Goal: Find specific page/section: Find specific page/section

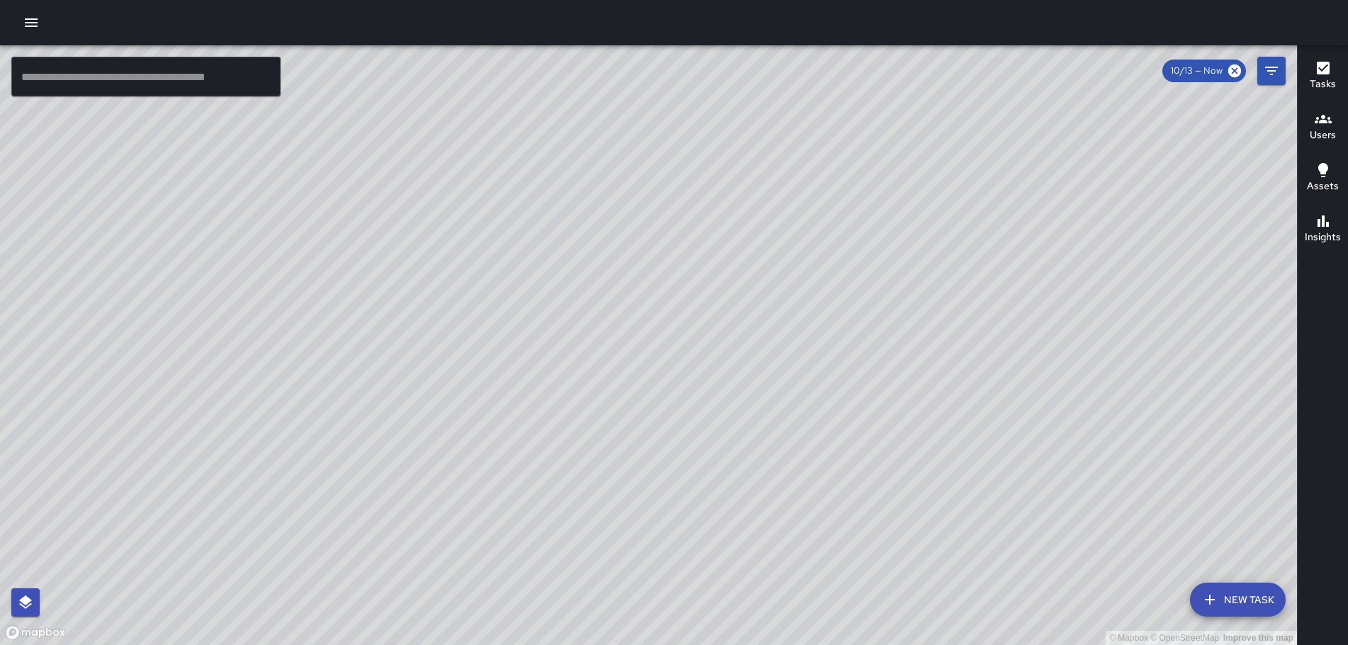
drag, startPoint x: 745, startPoint y: 419, endPoint x: 951, endPoint y: 174, distance: 320.3
click at [939, 181] on div "© Mapbox © OpenStreetMap Improve this map" at bounding box center [648, 344] width 1297 height 599
drag, startPoint x: 457, startPoint y: 385, endPoint x: 958, endPoint y: 242, distance: 521.0
click at [957, 242] on div "© Mapbox © OpenStreetMap Improve this map" at bounding box center [648, 344] width 1297 height 599
drag, startPoint x: 443, startPoint y: 342, endPoint x: 939, endPoint y: 154, distance: 531.0
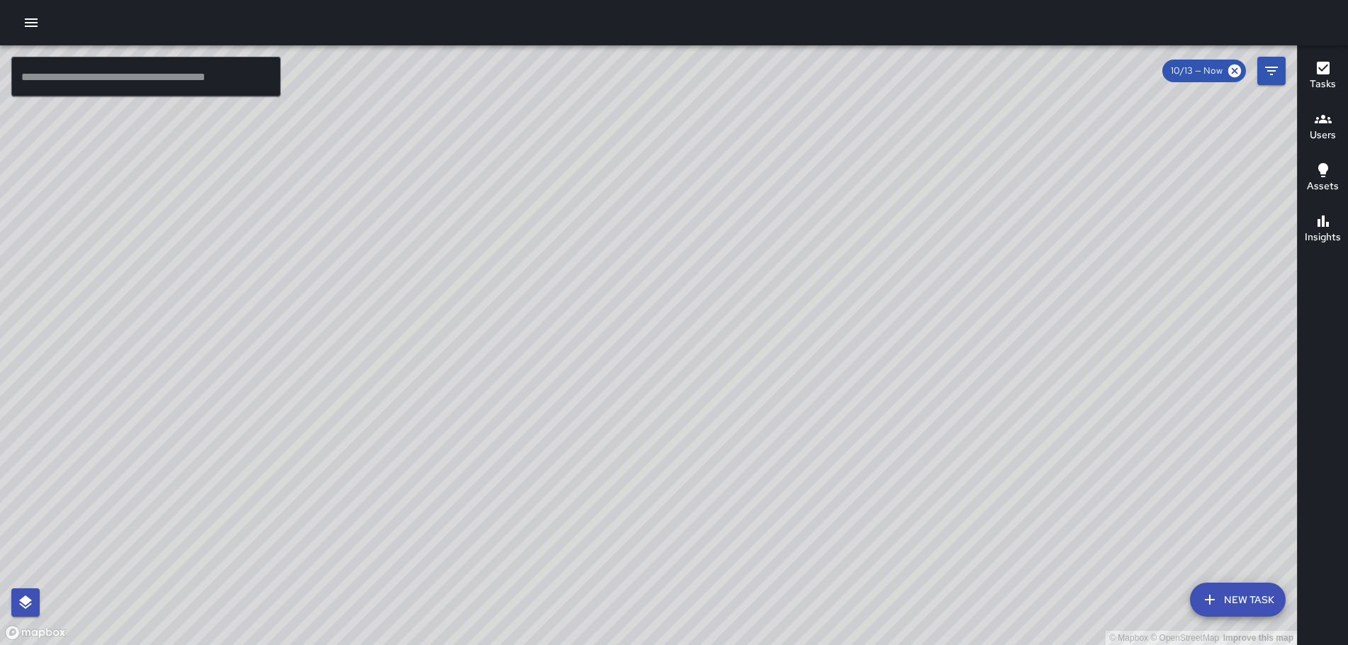
click at [937, 155] on div "© Mapbox © OpenStreetMap Improve this map" at bounding box center [648, 344] width 1297 height 599
drag, startPoint x: 548, startPoint y: 349, endPoint x: 645, endPoint y: 270, distance: 125.9
click at [727, 241] on div "© Mapbox © OpenStreetMap Improve this map" at bounding box center [648, 344] width 1297 height 599
drag, startPoint x: 1032, startPoint y: 324, endPoint x: 1013, endPoint y: 283, distance: 44.7
click at [1008, 283] on div "© Mapbox © OpenStreetMap Improve this map" at bounding box center [648, 344] width 1297 height 599
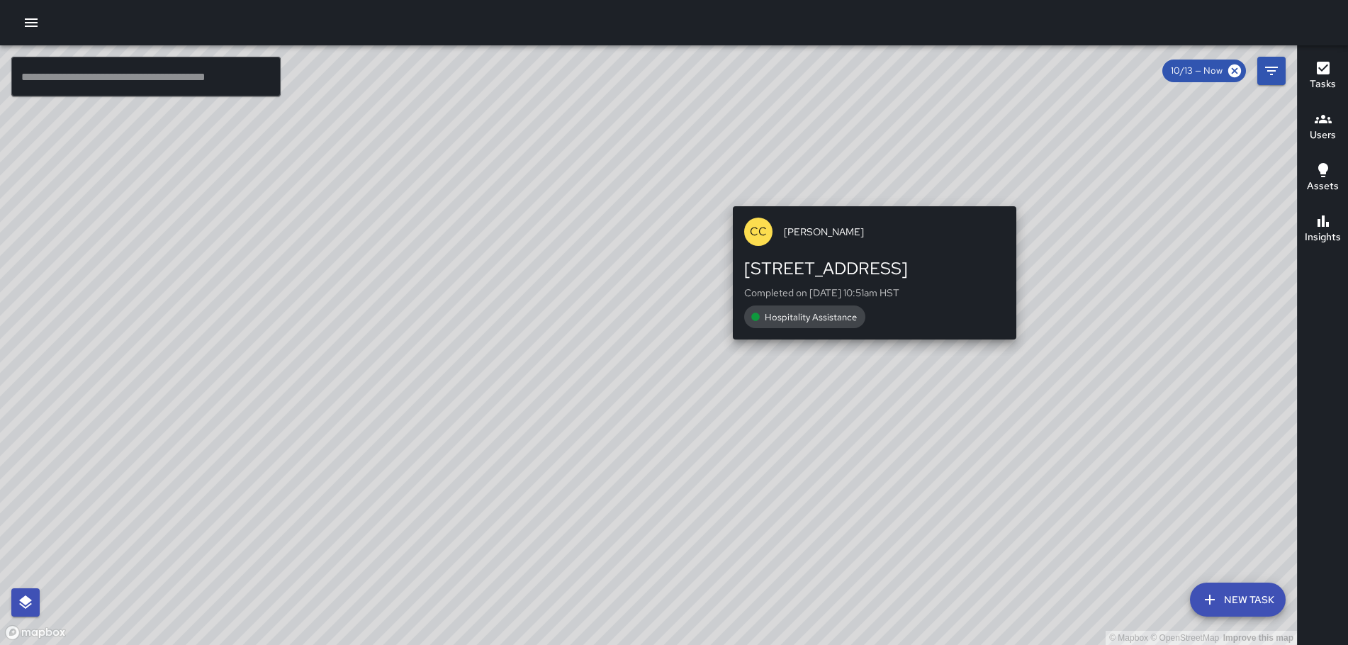
drag, startPoint x: 1107, startPoint y: 331, endPoint x: 1006, endPoint y: 179, distance: 182.9
click at [1006, 179] on div "© Mapbox © OpenStreetMap Improve this map CC [PERSON_NAME] [STREET_ADDRESS] Com…" at bounding box center [648, 344] width 1297 height 599
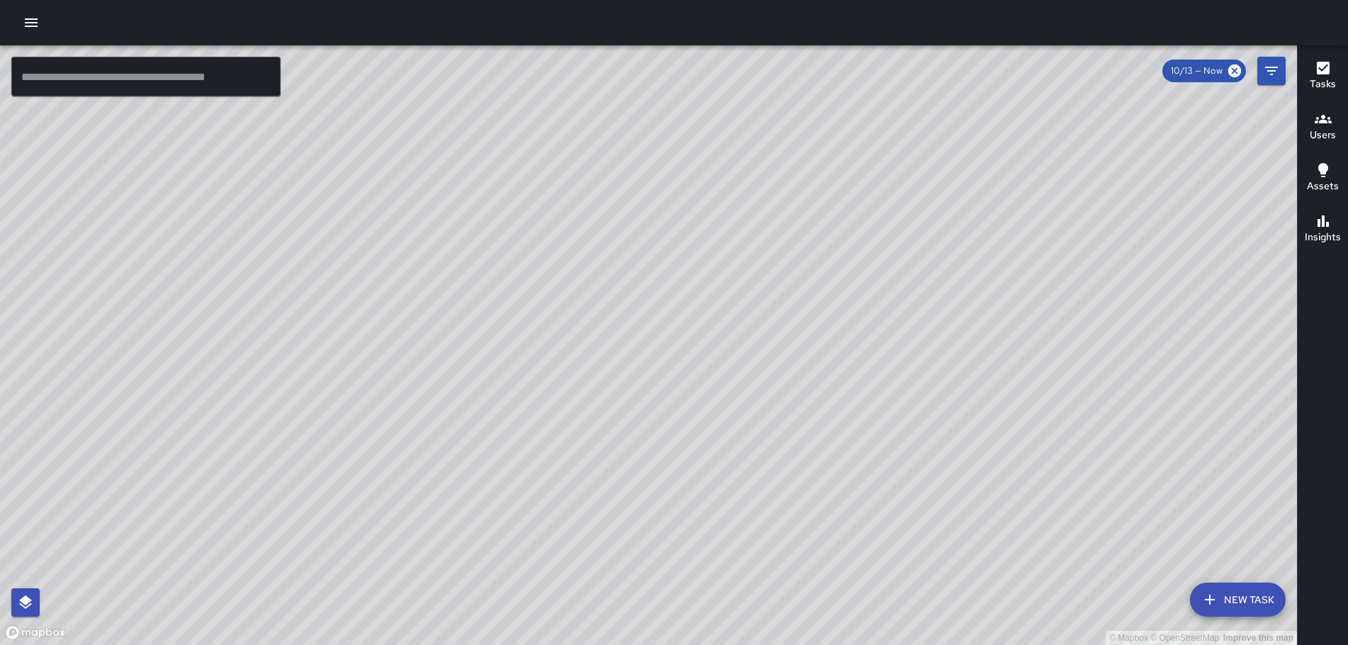
drag, startPoint x: 1147, startPoint y: 372, endPoint x: 936, endPoint y: 300, distance: 222.9
click at [953, 303] on div "© Mapbox © OpenStreetMap Improve this map" at bounding box center [648, 344] width 1297 height 599
drag, startPoint x: 1202, startPoint y: 374, endPoint x: 966, endPoint y: 245, distance: 268.3
click at [968, 246] on div "© Mapbox © OpenStreetMap Improve this map" at bounding box center [648, 344] width 1297 height 599
drag, startPoint x: 480, startPoint y: 190, endPoint x: 422, endPoint y: 269, distance: 97.9
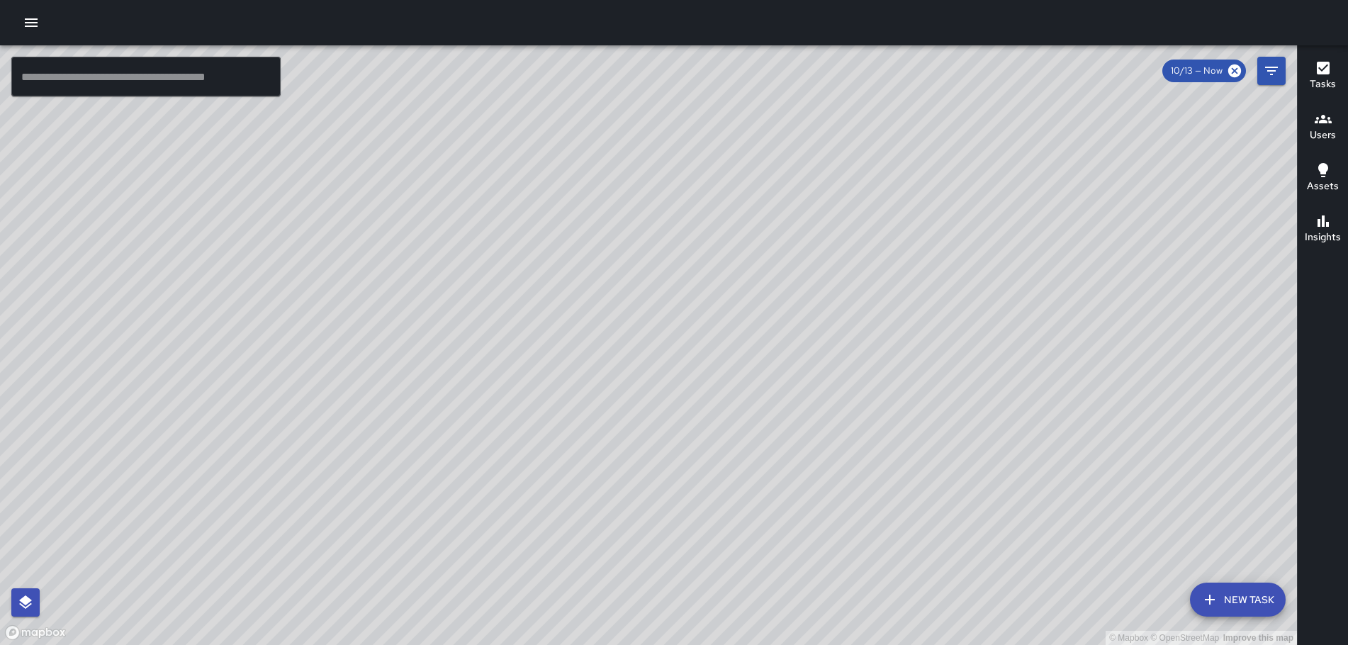
click at [422, 269] on div "© Mapbox © OpenStreetMap Improve this map" at bounding box center [648, 344] width 1297 height 599
click at [1323, 122] on icon "button" at bounding box center [1322, 119] width 17 height 9
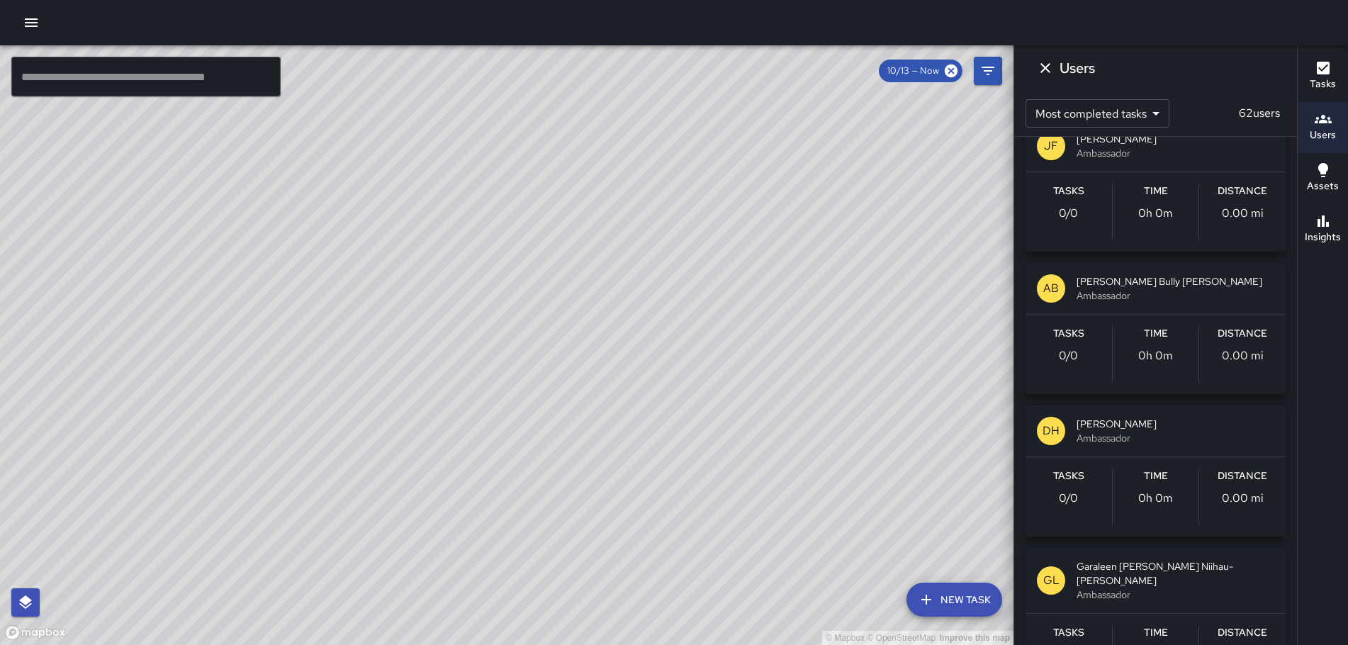
scroll to position [5881, 0]
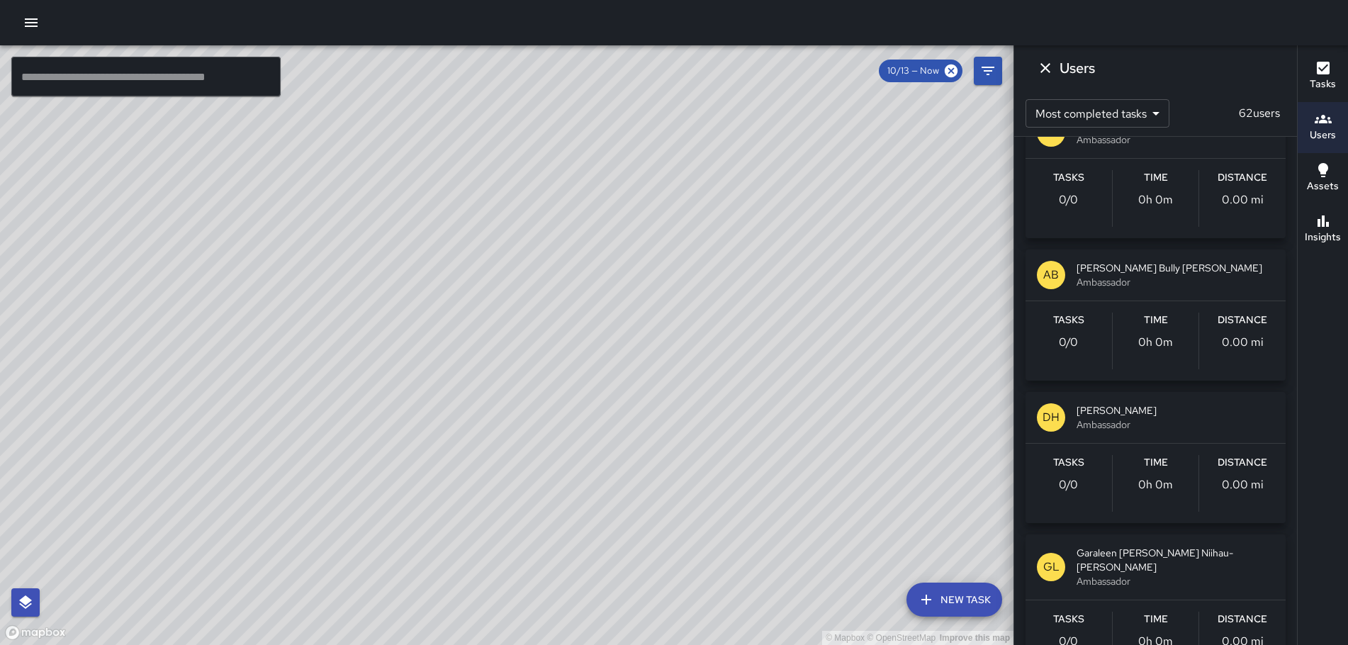
click at [1047, 272] on p "AB" at bounding box center [1051, 274] width 16 height 17
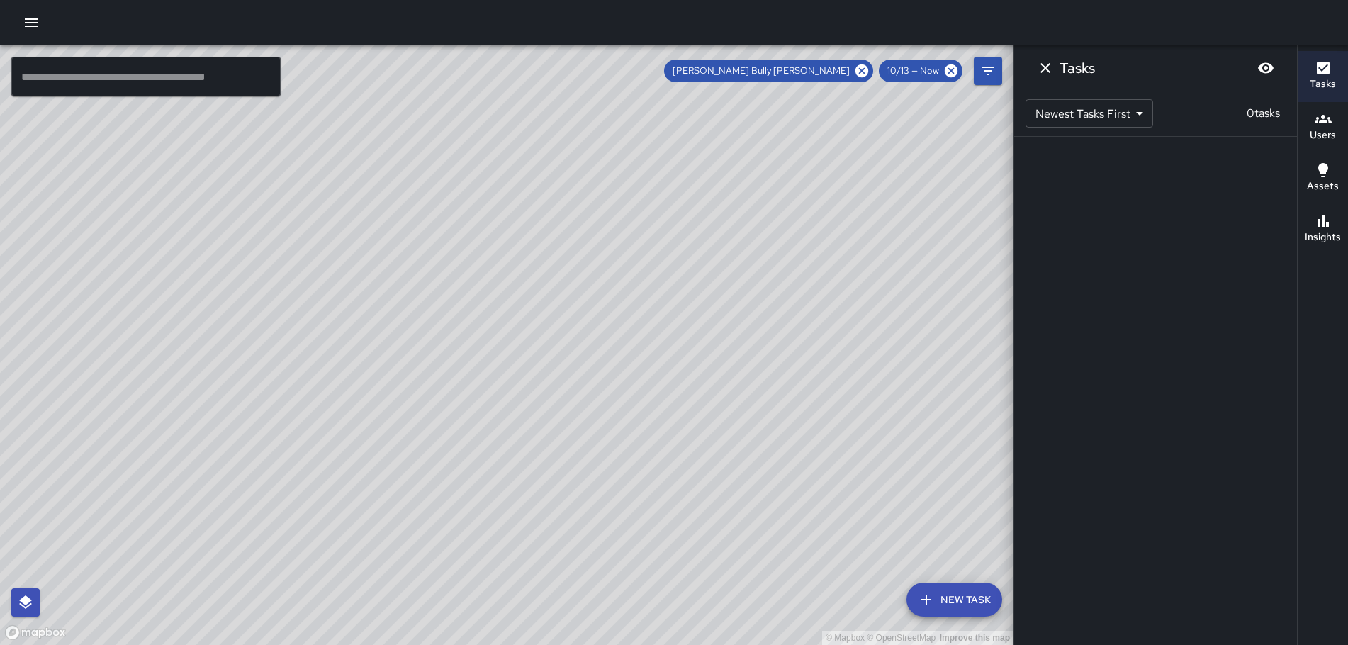
scroll to position [0, 0]
click at [1044, 67] on icon "Dismiss" at bounding box center [1045, 68] width 10 height 10
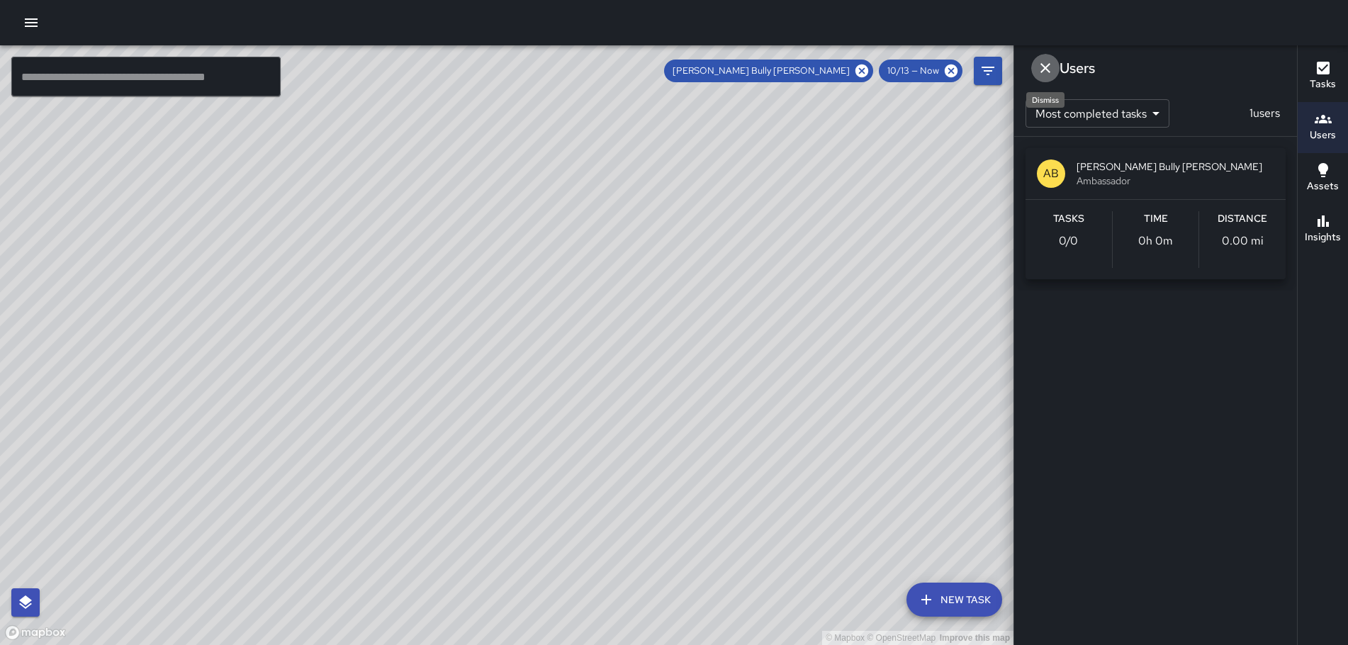
click at [1044, 64] on icon "Dismiss" at bounding box center [1045, 68] width 17 height 17
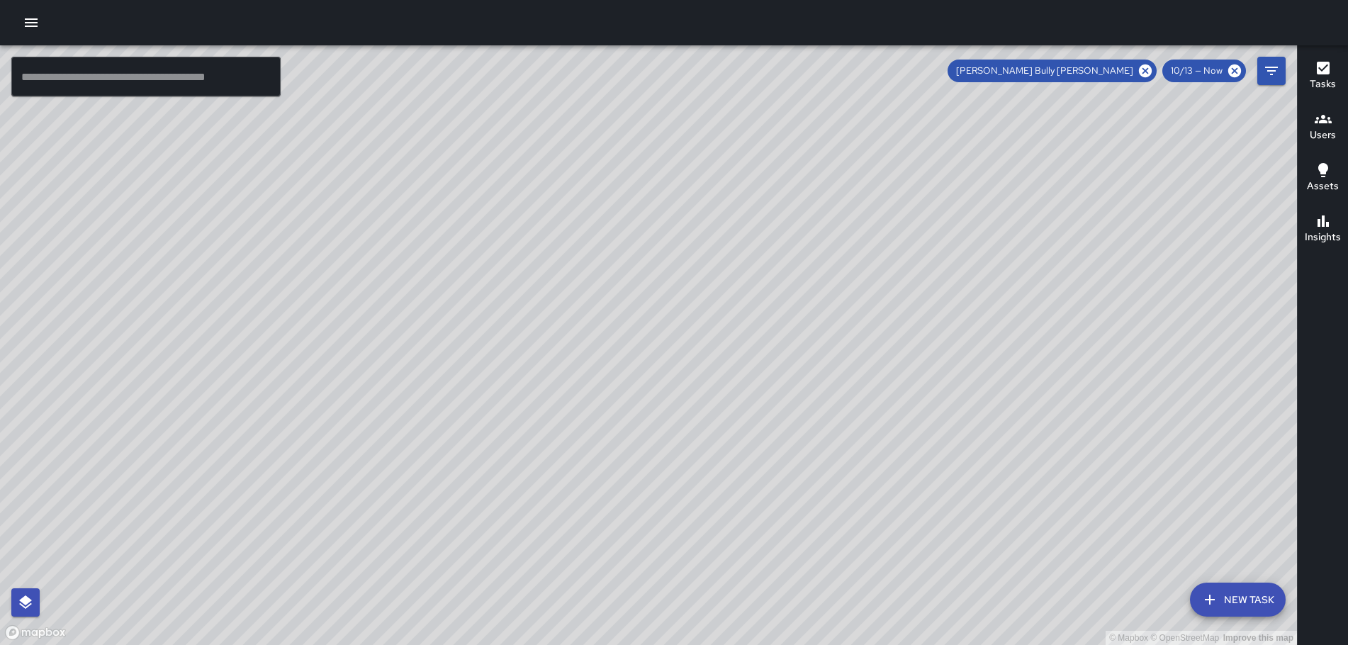
click at [1324, 125] on icon "button" at bounding box center [1322, 119] width 17 height 17
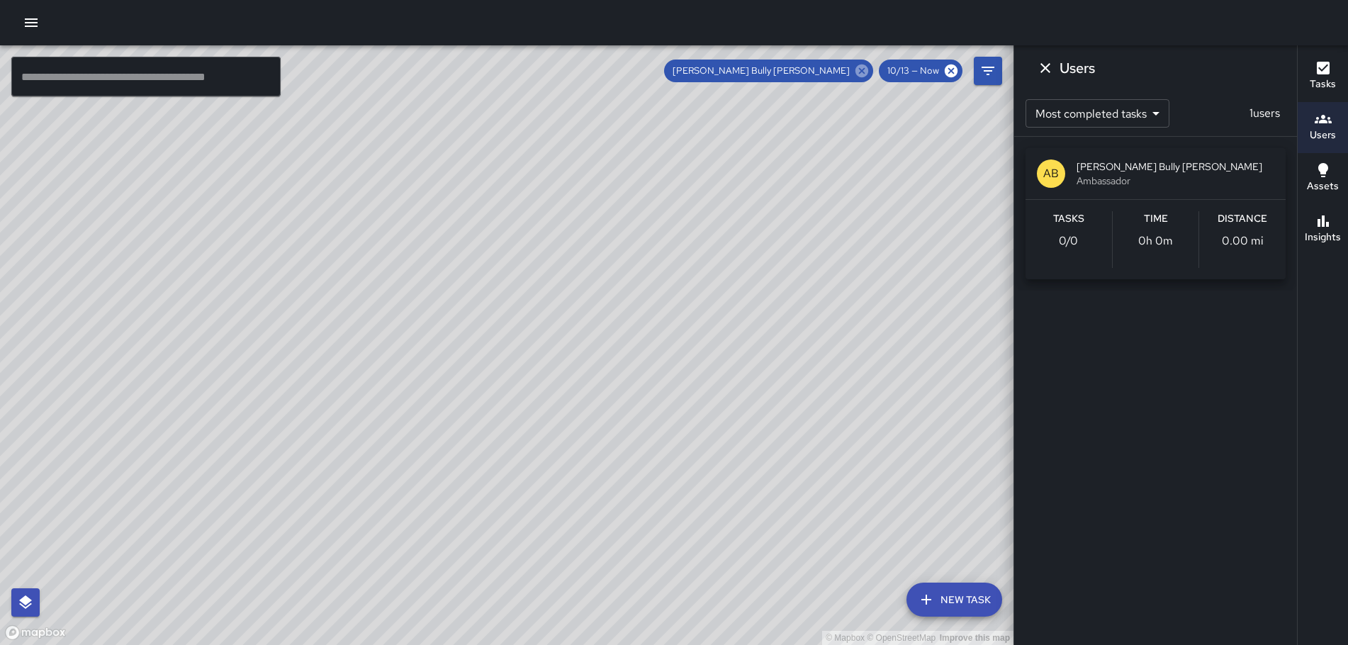
click at [858, 72] on icon at bounding box center [861, 70] width 13 height 13
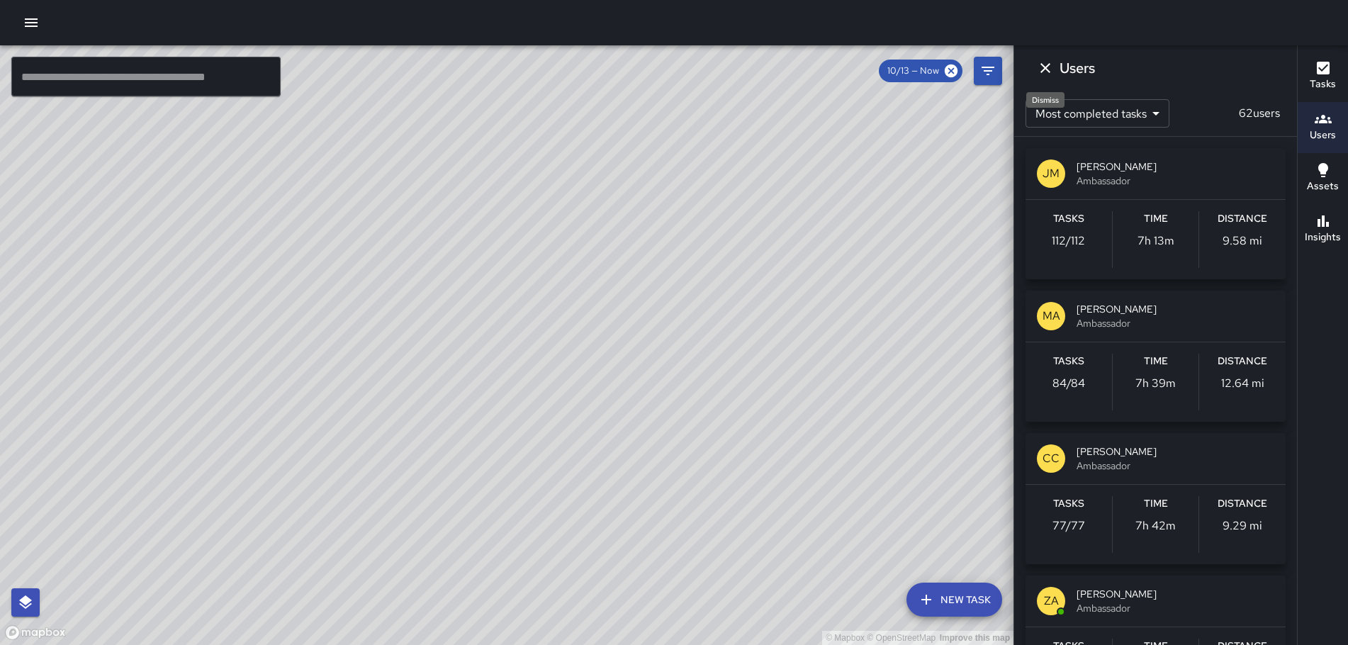
click at [1041, 64] on icon "Dismiss" at bounding box center [1045, 68] width 10 height 10
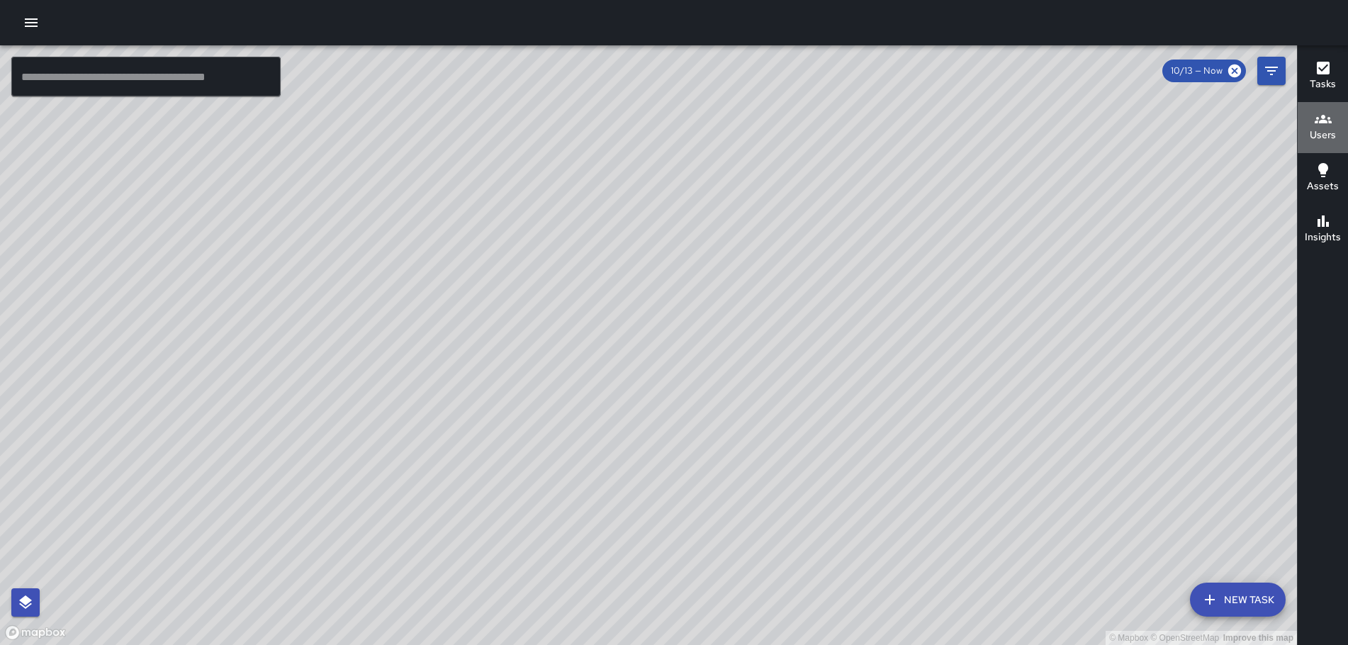
click at [1330, 122] on icon "button" at bounding box center [1322, 119] width 17 height 9
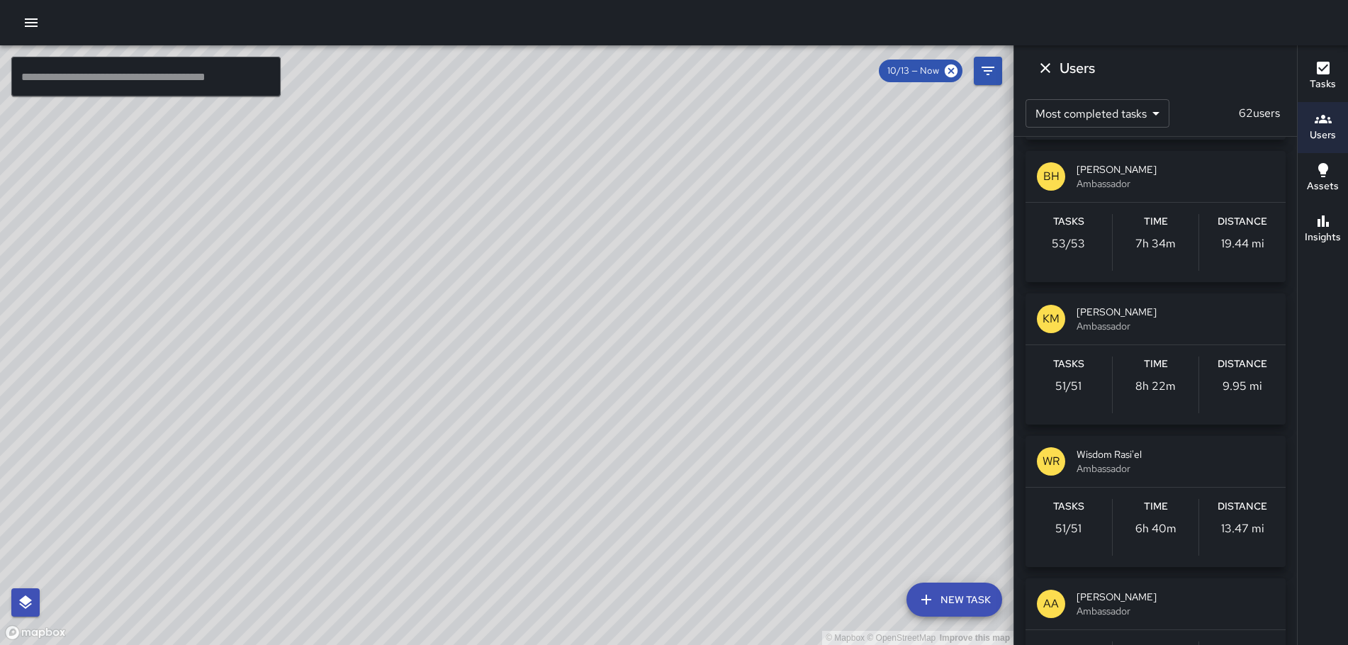
scroll to position [638, 0]
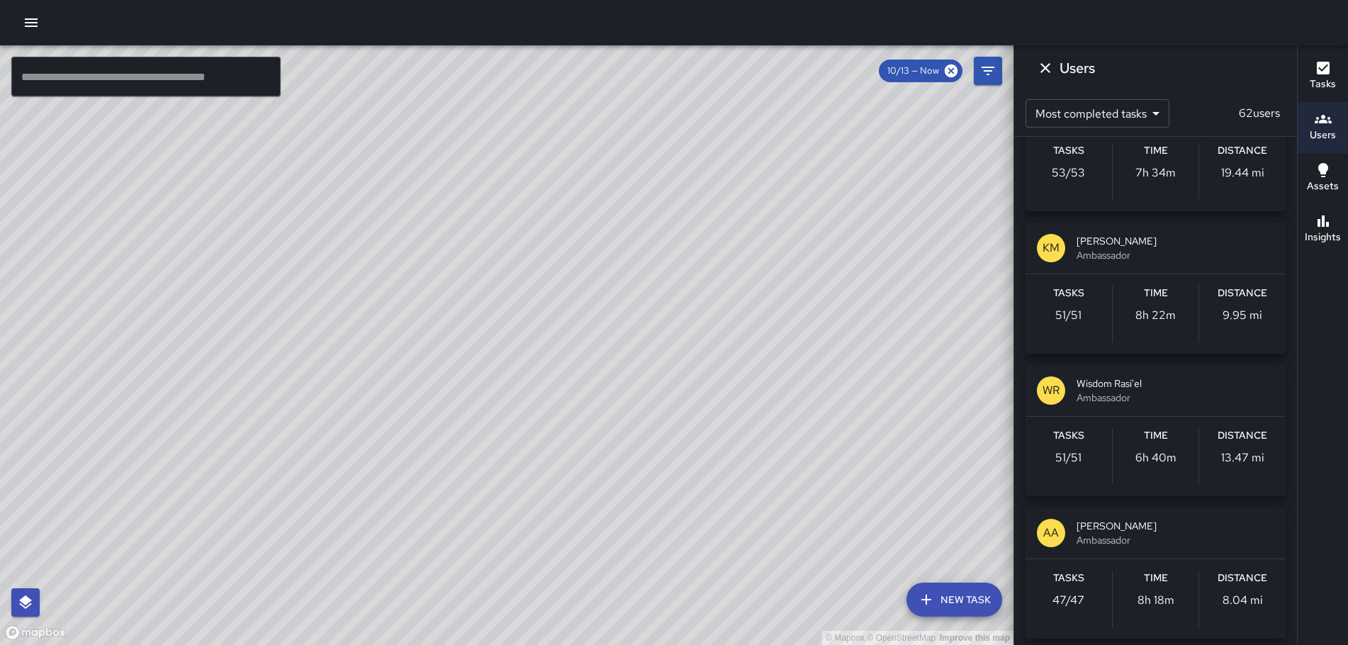
click at [1059, 247] on p "KM" at bounding box center [1050, 247] width 17 height 17
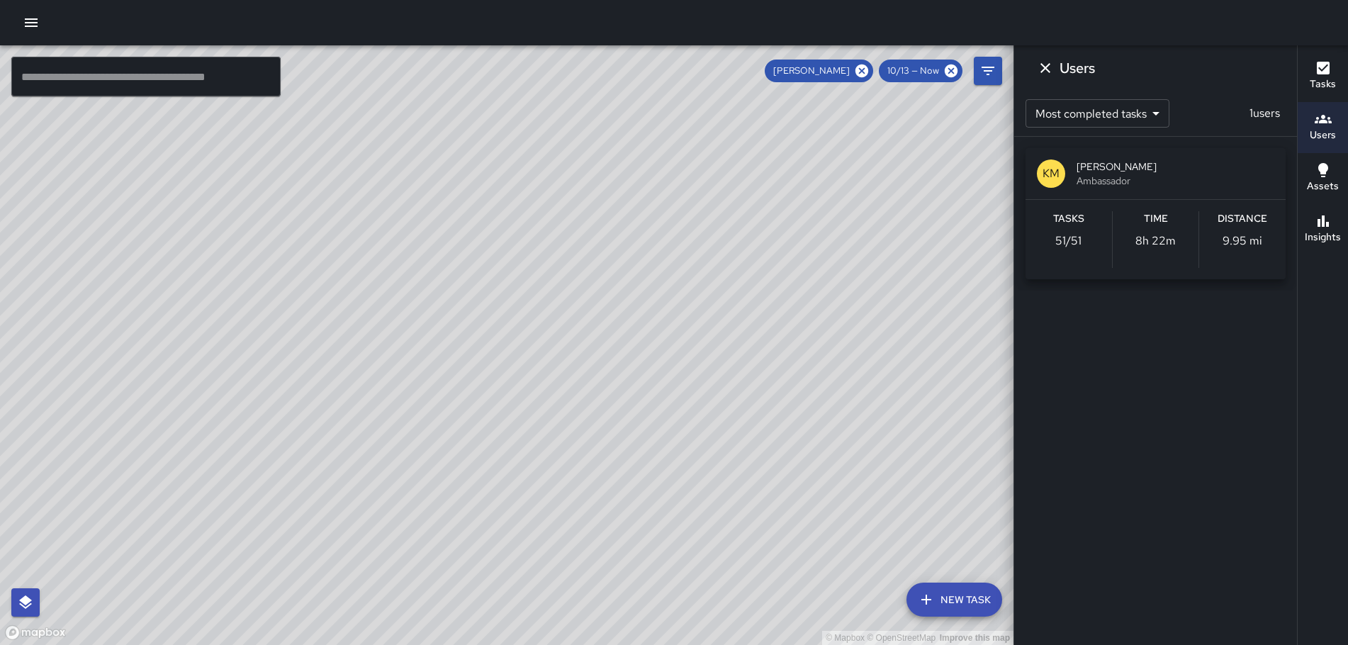
scroll to position [0, 0]
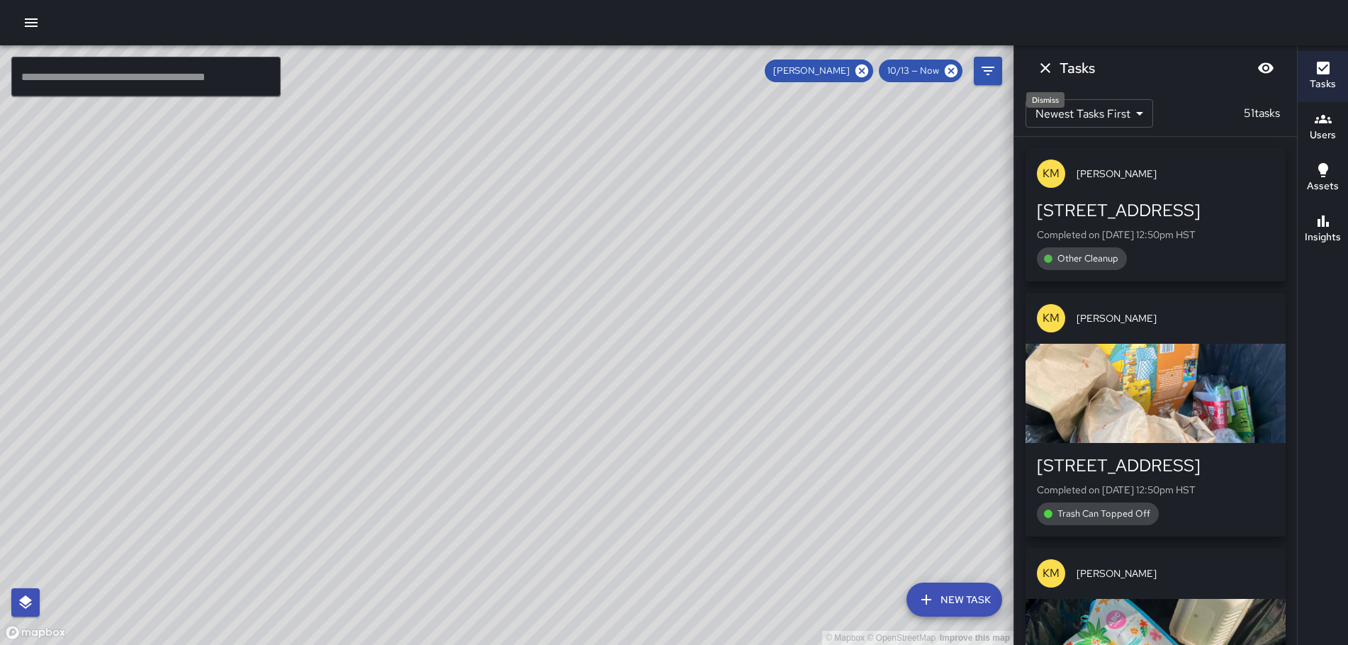
click at [1048, 65] on icon "Dismiss" at bounding box center [1045, 68] width 10 height 10
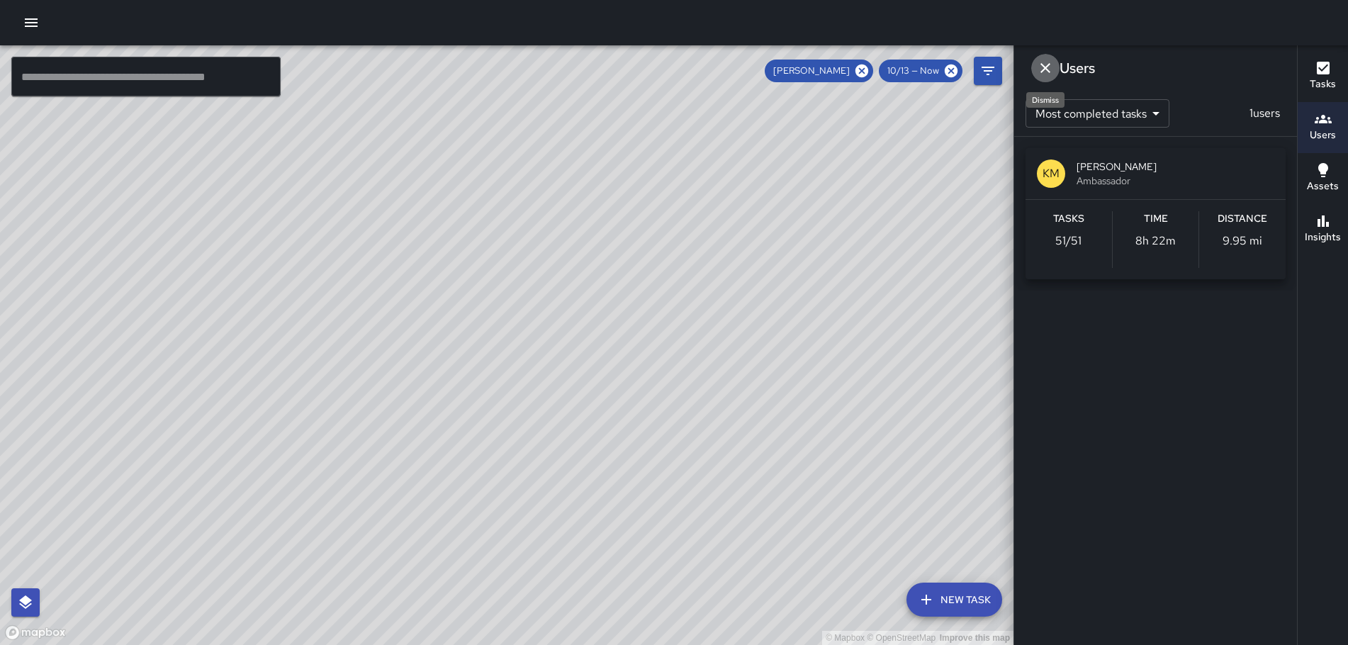
click at [1047, 65] on icon "Dismiss" at bounding box center [1045, 68] width 10 height 10
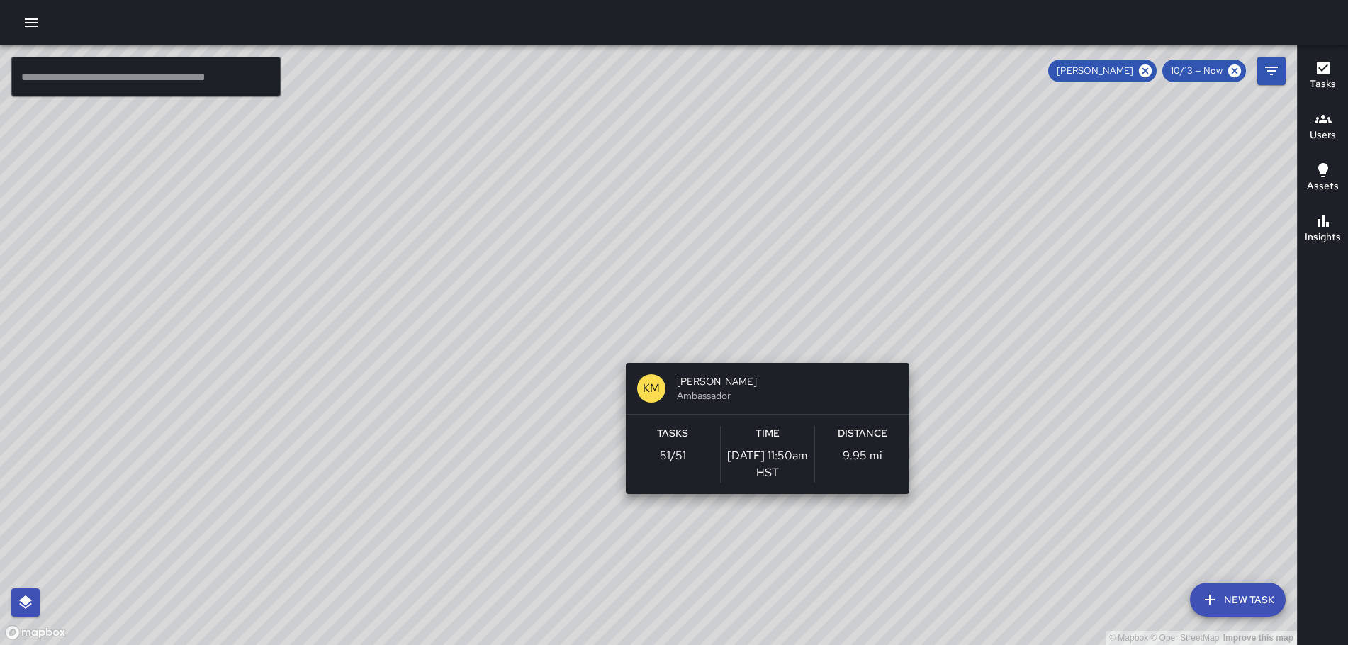
drag, startPoint x: 626, startPoint y: 154, endPoint x: 767, endPoint y: 322, distance: 219.8
click at [766, 363] on div "© Mapbox © OpenStreetMap Improve this map KM [PERSON_NAME] Ambassador Tasks 51 …" at bounding box center [648, 344] width 1297 height 599
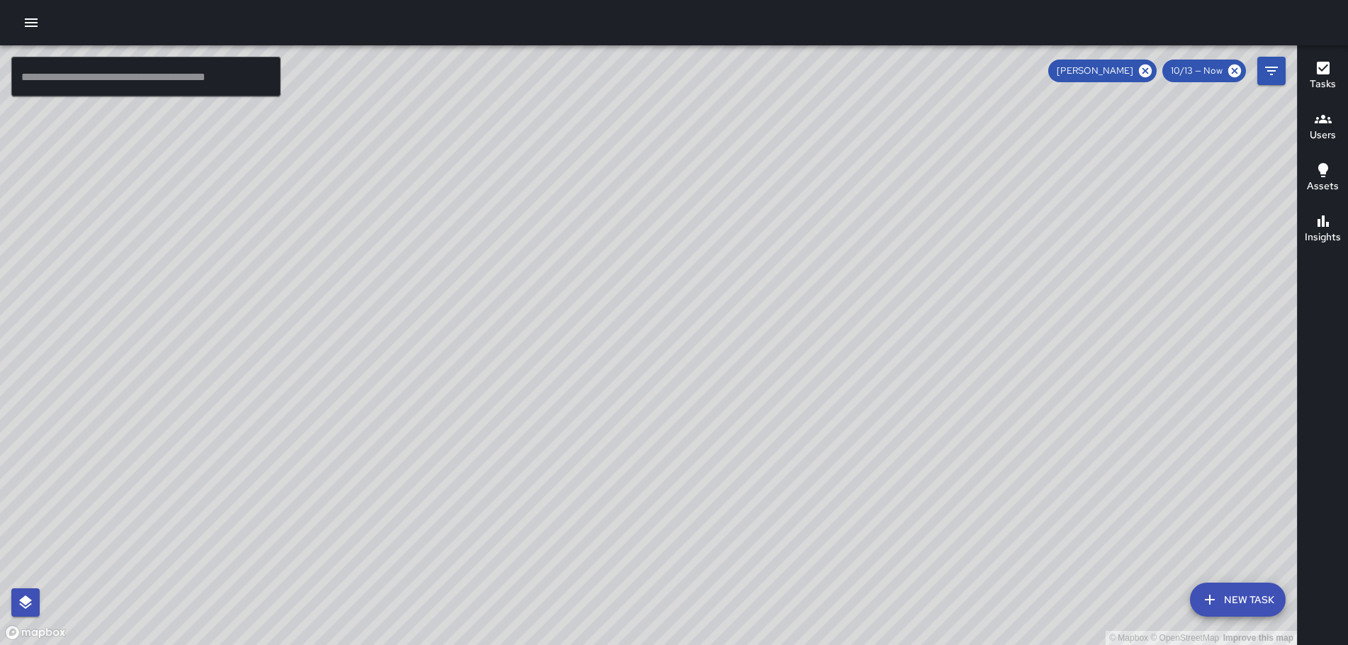
drag, startPoint x: 823, startPoint y: 260, endPoint x: 833, endPoint y: 289, distance: 30.9
click at [833, 289] on div "© Mapbox © OpenStreetMap Improve this map" at bounding box center [648, 344] width 1297 height 599
drag, startPoint x: 672, startPoint y: 401, endPoint x: 931, endPoint y: 89, distance: 405.1
click at [931, 89] on div "© Mapbox © OpenStreetMap Improve this map" at bounding box center [648, 344] width 1297 height 599
drag, startPoint x: 572, startPoint y: 239, endPoint x: 841, endPoint y: 173, distance: 276.5
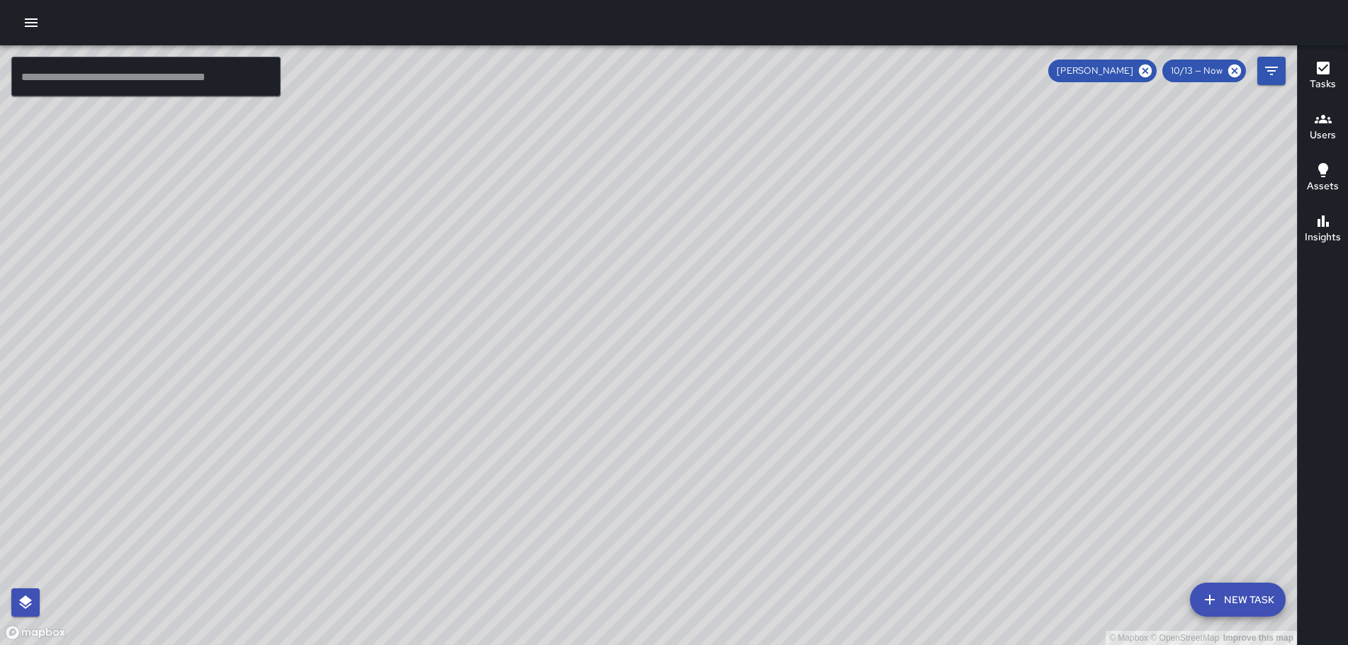
click at [841, 173] on div "© Mapbox © OpenStreetMap Improve this map" at bounding box center [648, 344] width 1297 height 599
drag, startPoint x: 752, startPoint y: 452, endPoint x: 493, endPoint y: 327, distance: 287.4
click at [493, 328] on div "© Mapbox © OpenStreetMap Improve this map" at bounding box center [648, 344] width 1297 height 599
drag, startPoint x: 823, startPoint y: 367, endPoint x: 767, endPoint y: 395, distance: 62.7
click at [767, 410] on div "© Mapbox © OpenStreetMap Improve this map" at bounding box center [648, 344] width 1297 height 599
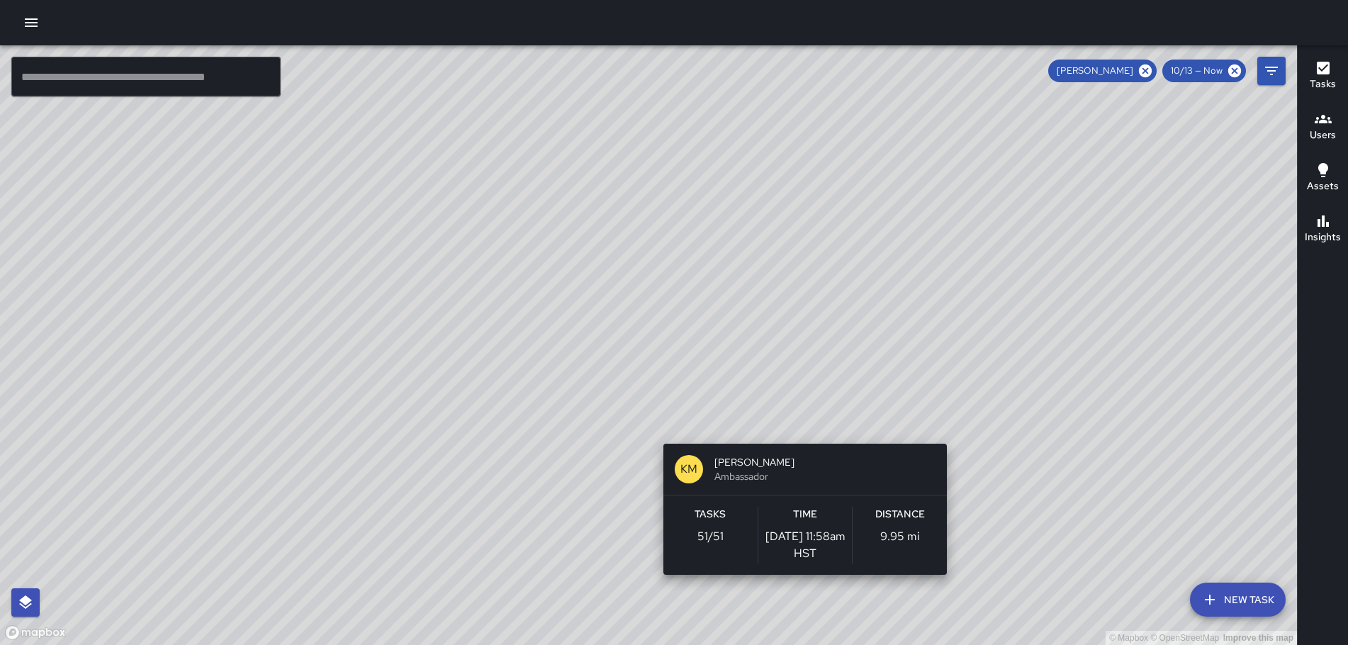
drag, startPoint x: 680, startPoint y: 298, endPoint x: 763, endPoint y: 378, distance: 115.2
click at [801, 429] on div "© Mapbox © OpenStreetMap Improve this map KM [PERSON_NAME] Ambassador Tasks 51 …" at bounding box center [648, 344] width 1297 height 599
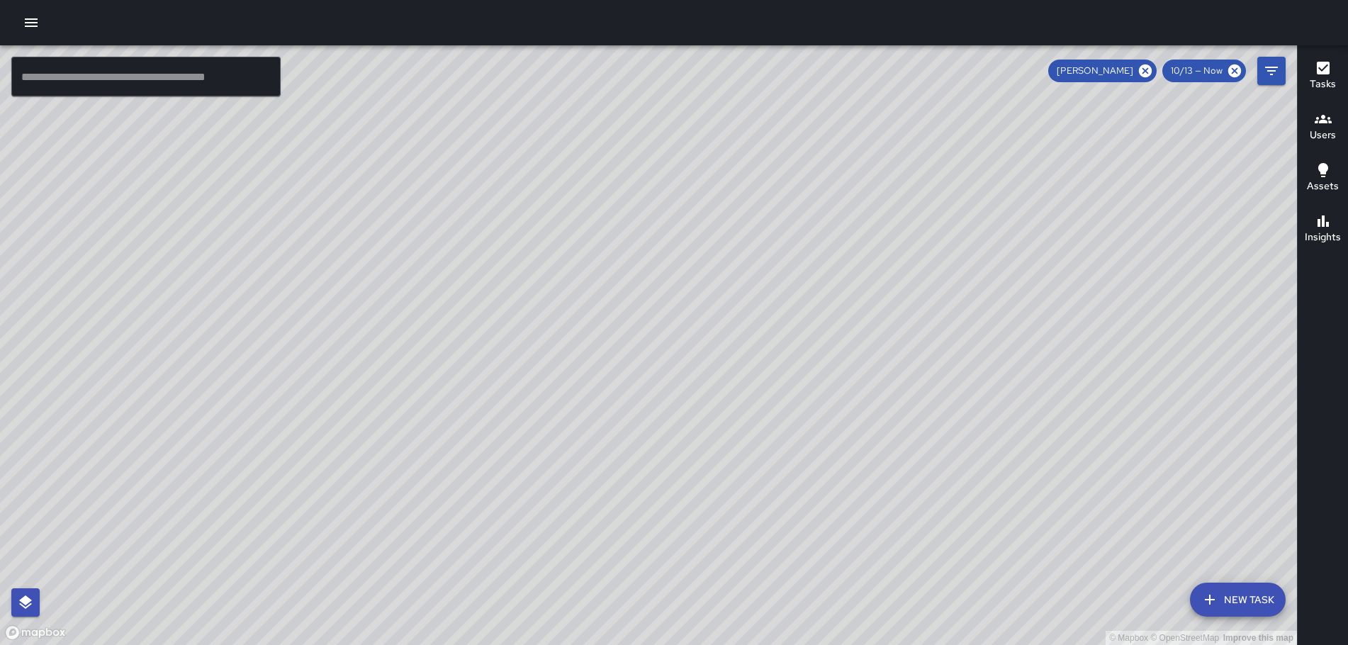
drag, startPoint x: 677, startPoint y: 291, endPoint x: 757, endPoint y: 387, distance: 124.7
click at [757, 387] on div "© Mapbox © OpenStreetMap Improve this map" at bounding box center [648, 344] width 1297 height 599
drag, startPoint x: 667, startPoint y: 281, endPoint x: 692, endPoint y: 286, distance: 24.6
click at [799, 422] on div "© Mapbox © OpenStreetMap Improve this map" at bounding box center [648, 344] width 1297 height 599
drag, startPoint x: 642, startPoint y: 232, endPoint x: 689, endPoint y: 325, distance: 104.9
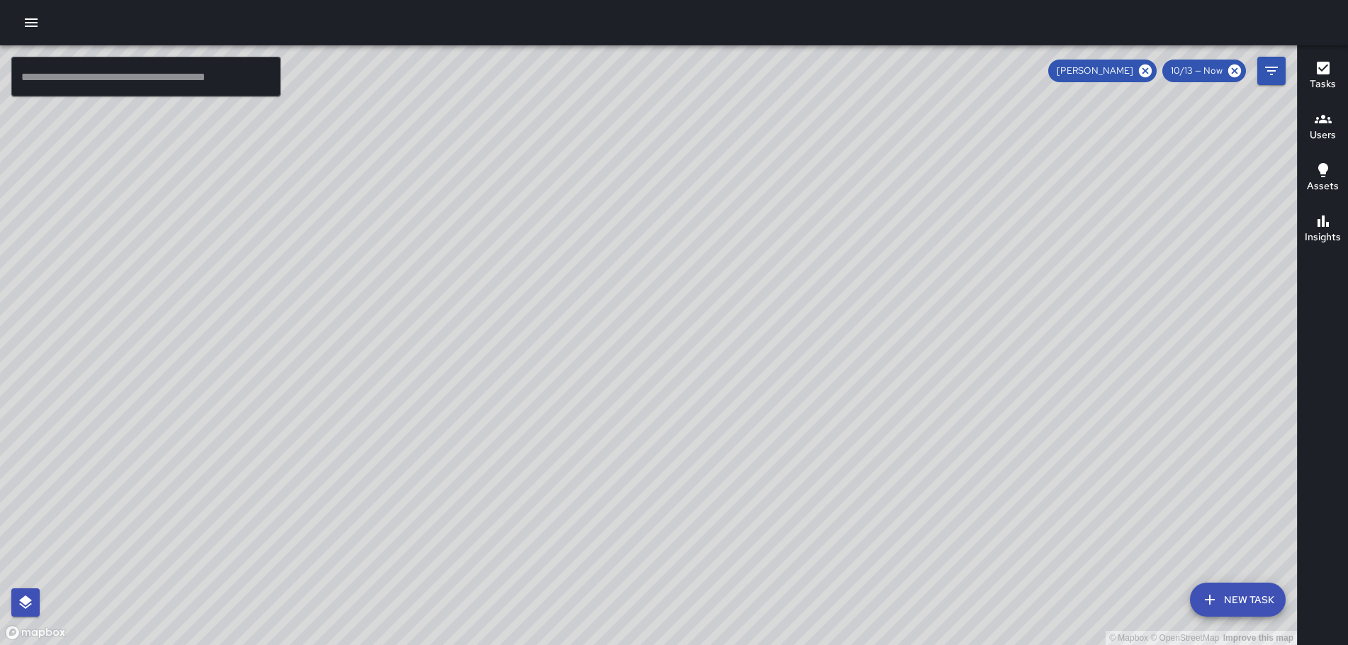
click at [701, 351] on div "© Mapbox © OpenStreetMap Improve this map" at bounding box center [648, 344] width 1297 height 599
drag, startPoint x: 462, startPoint y: 218, endPoint x: 673, endPoint y: 456, distance: 317.7
click at [673, 456] on div "© Mapbox © OpenStreetMap Improve this map" at bounding box center [648, 344] width 1297 height 599
drag, startPoint x: 554, startPoint y: 218, endPoint x: 577, endPoint y: 352, distance: 135.9
click at [575, 366] on div "© Mapbox © OpenStreetMap Improve this map" at bounding box center [648, 344] width 1297 height 599
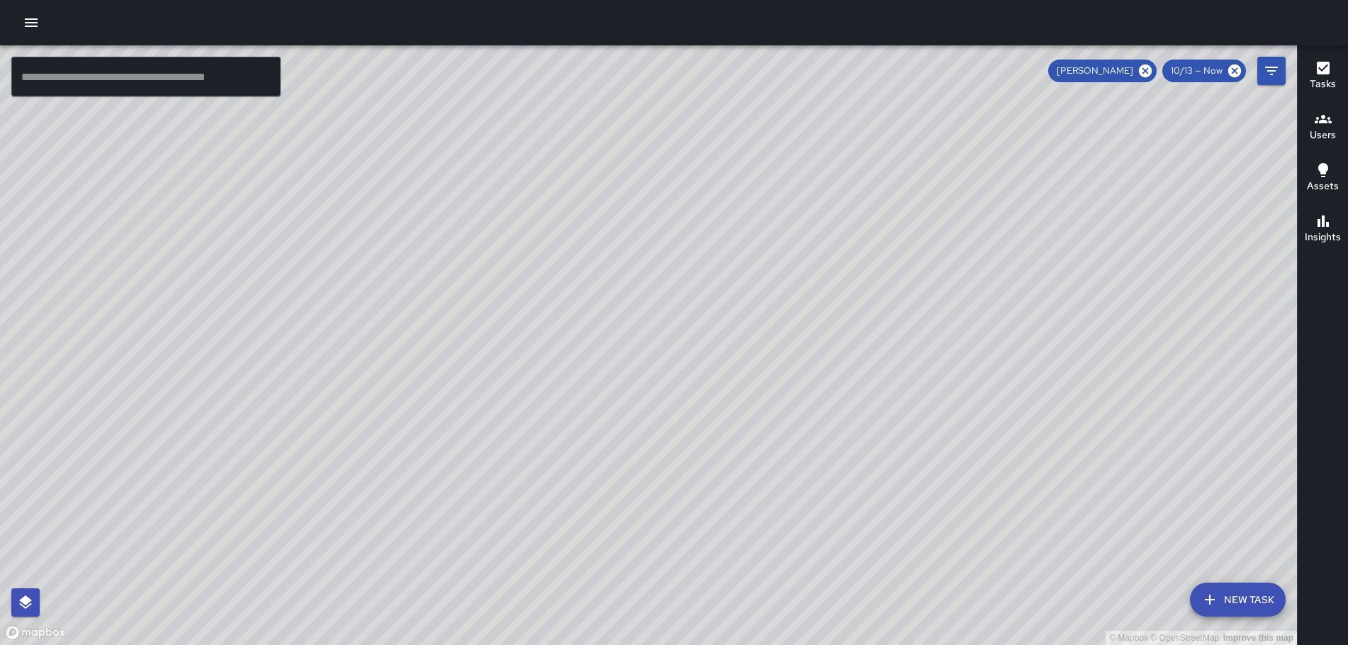
drag, startPoint x: 703, startPoint y: 380, endPoint x: 434, endPoint y: 44, distance: 430.4
click at [448, 61] on div "© Mapbox © OpenStreetMap Improve this map" at bounding box center [648, 344] width 1297 height 599
drag, startPoint x: 689, startPoint y: 359, endPoint x: 605, endPoint y: 159, distance: 216.9
click at [606, 159] on div "© Mapbox © OpenStreetMap Improve this map" at bounding box center [648, 344] width 1297 height 599
drag, startPoint x: 640, startPoint y: 393, endPoint x: 643, endPoint y: 327, distance: 66.7
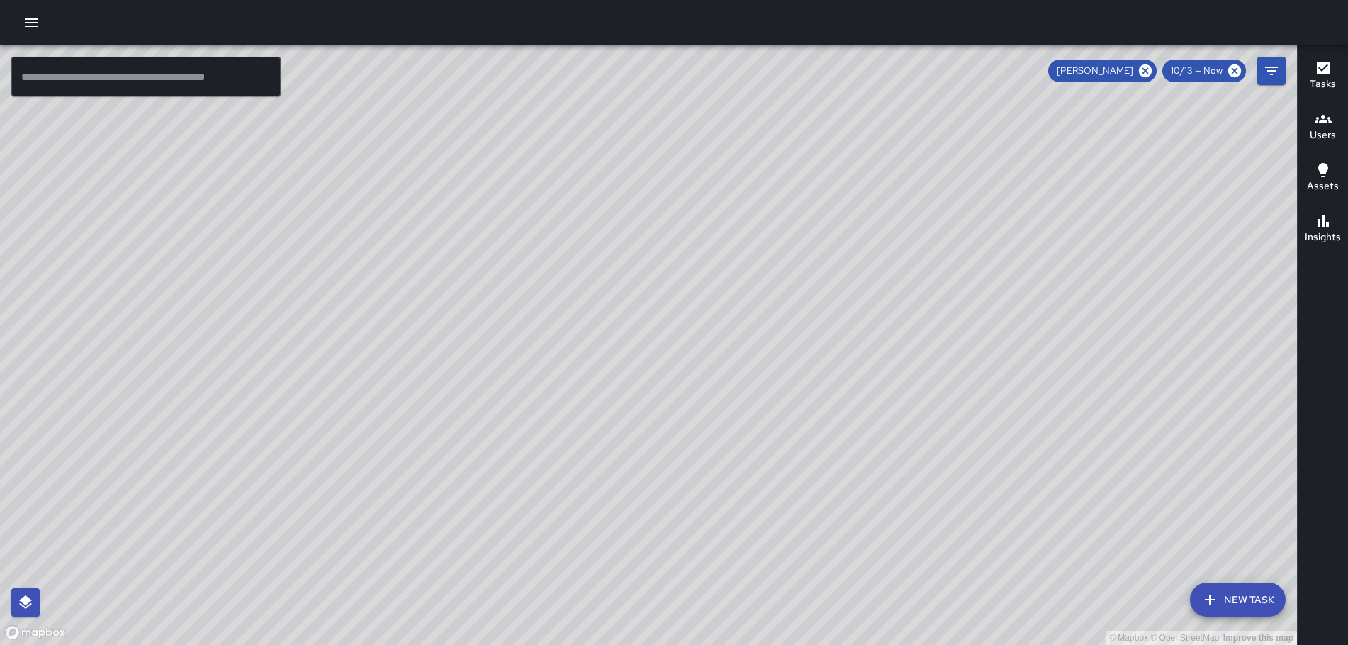
click at [640, 320] on div "© Mapbox © OpenStreetMap Improve this map" at bounding box center [648, 344] width 1297 height 599
drag, startPoint x: 575, startPoint y: 390, endPoint x: 586, endPoint y: 346, distance: 45.4
click at [586, 346] on div "© Mapbox © OpenStreetMap Improve this map" at bounding box center [648, 344] width 1297 height 599
drag, startPoint x: 478, startPoint y: 383, endPoint x: 546, endPoint y: 409, distance: 72.2
click at [546, 409] on div "© Mapbox © OpenStreetMap Improve this map" at bounding box center [648, 344] width 1297 height 599
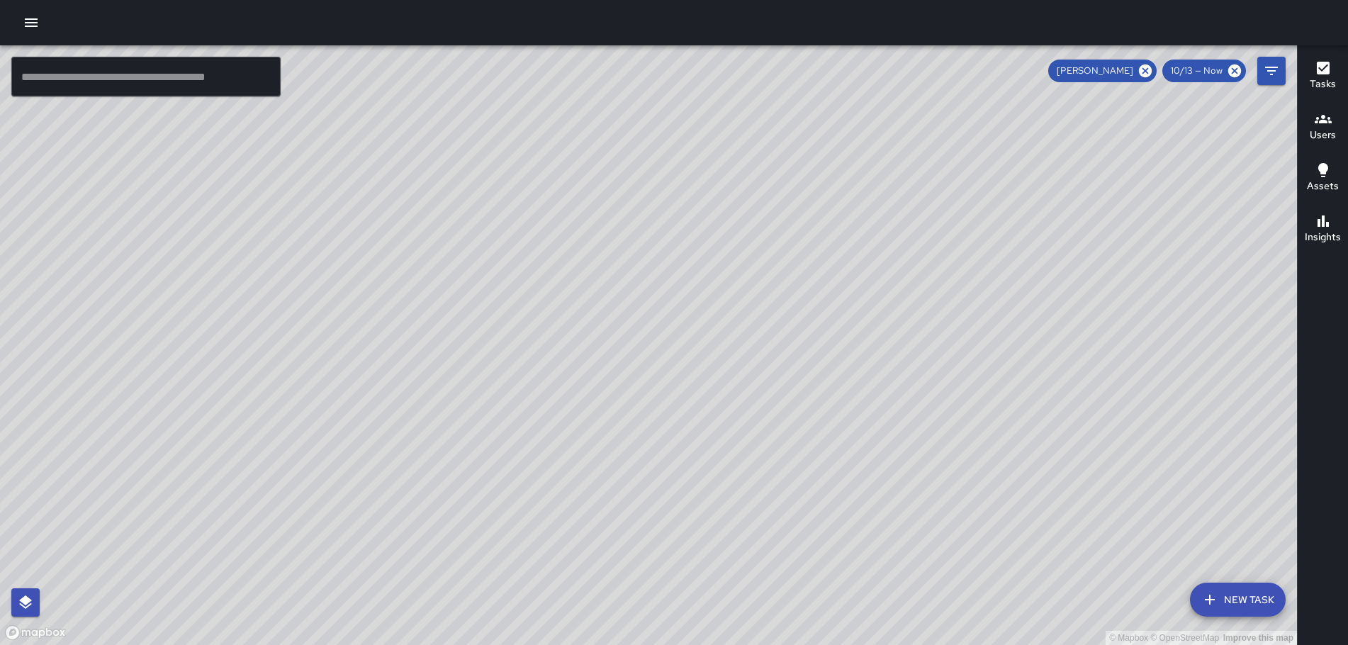
drag, startPoint x: 492, startPoint y: 412, endPoint x: 560, endPoint y: 407, distance: 68.2
click at [551, 408] on div "© Mapbox © OpenStreetMap Improve this map" at bounding box center [648, 344] width 1297 height 599
drag, startPoint x: 547, startPoint y: 426, endPoint x: 613, endPoint y: 283, distance: 157.6
click at [551, 419] on div "© Mapbox © OpenStreetMap Improve this map" at bounding box center [648, 344] width 1297 height 599
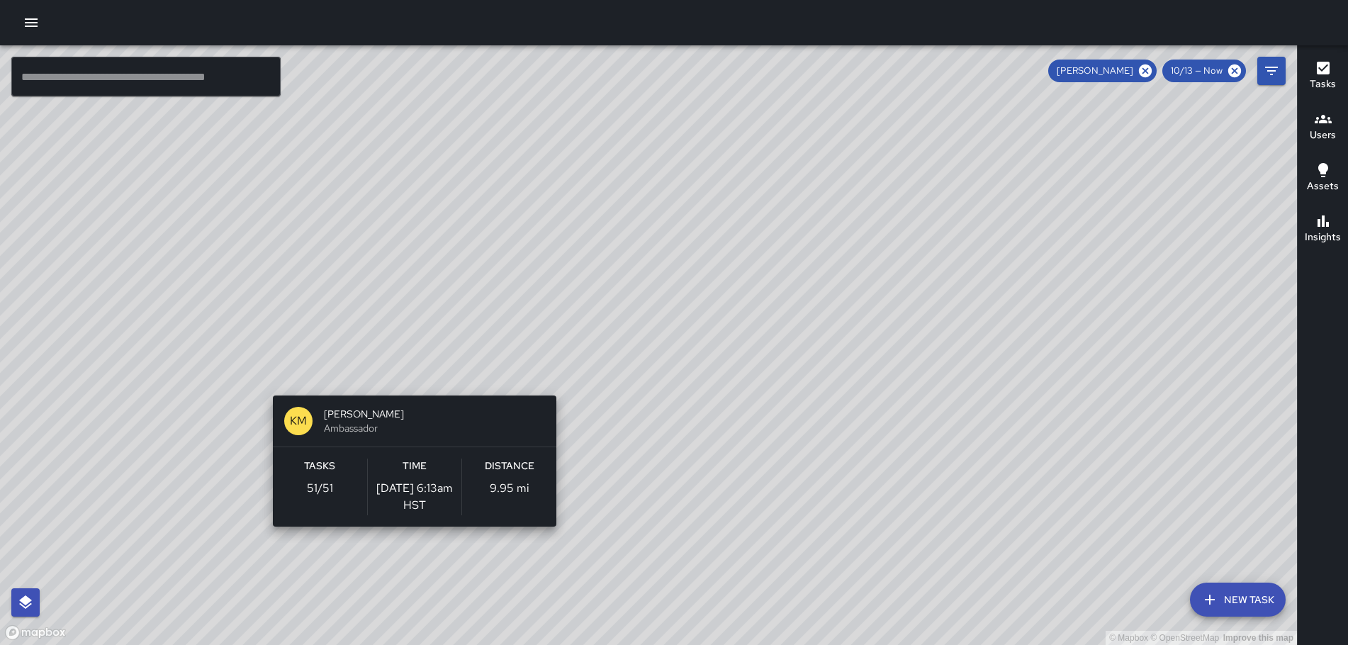
click at [409, 389] on div "© Mapbox © OpenStreetMap Improve this map KM [PERSON_NAME] Ambassador Tasks 51 …" at bounding box center [648, 344] width 1297 height 599
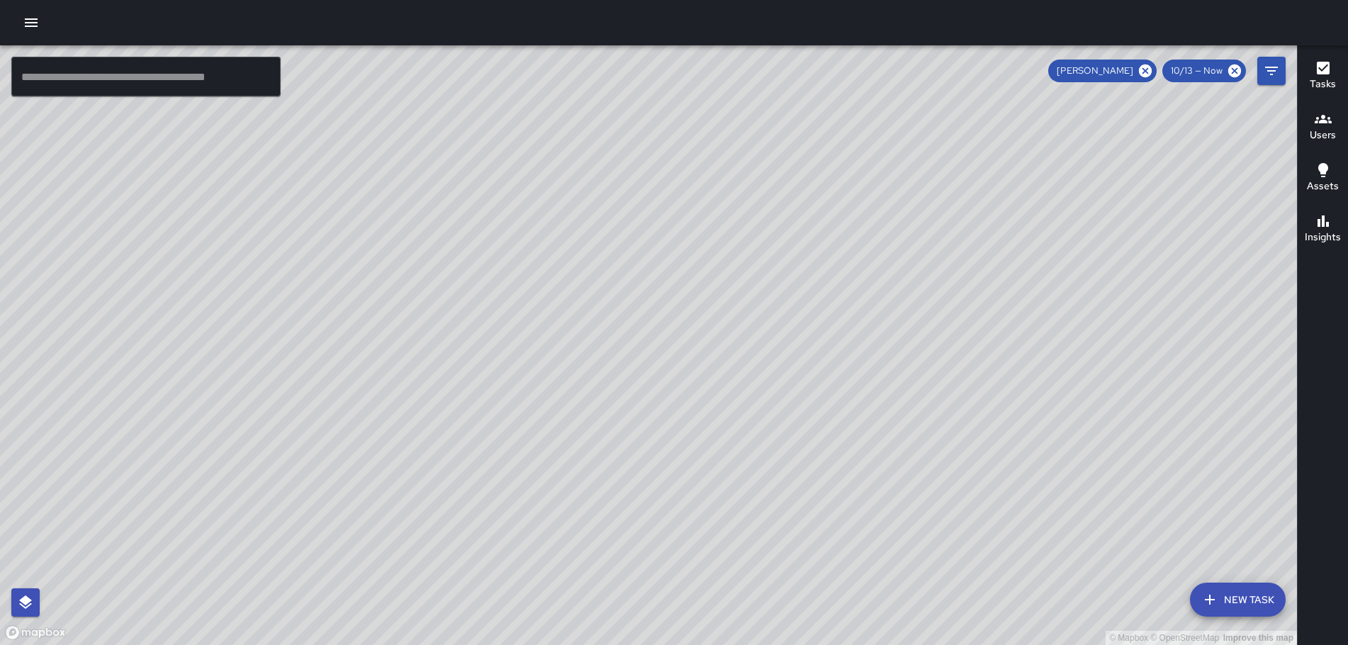
drag, startPoint x: 675, startPoint y: 326, endPoint x: 825, endPoint y: 471, distance: 208.9
click at [825, 472] on div "© Mapbox © OpenStreetMap Improve this map" at bounding box center [648, 344] width 1297 height 599
drag, startPoint x: 554, startPoint y: 295, endPoint x: 580, endPoint y: 324, distance: 38.1
click at [577, 323] on div "© Mapbox © OpenStreetMap Improve this map" at bounding box center [648, 344] width 1297 height 599
drag, startPoint x: 551, startPoint y: 243, endPoint x: 582, endPoint y: 346, distance: 107.2
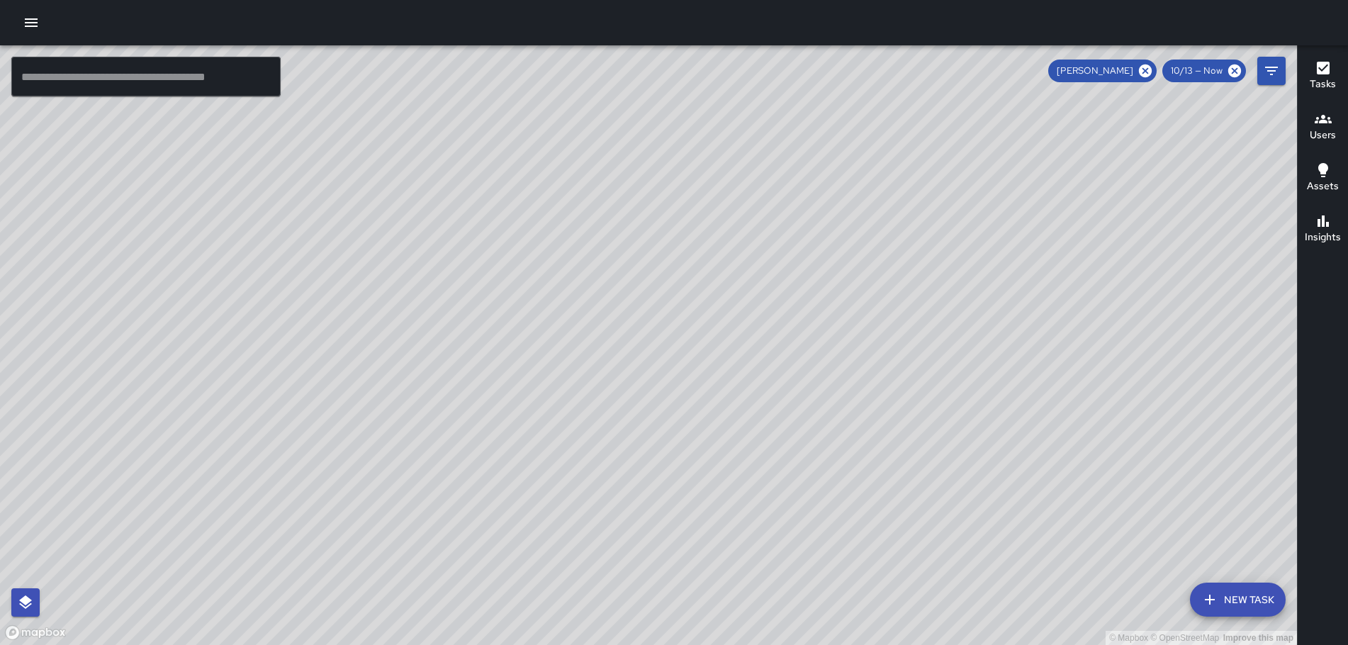
click at [582, 346] on div "© Mapbox © OpenStreetMap Improve this map" at bounding box center [648, 344] width 1297 height 599
drag, startPoint x: 560, startPoint y: 255, endPoint x: 579, endPoint y: 287, distance: 37.2
click at [579, 287] on div "© Mapbox © OpenStreetMap Improve this map" at bounding box center [648, 344] width 1297 height 599
drag, startPoint x: 594, startPoint y: 299, endPoint x: 785, endPoint y: 303, distance: 191.3
click at [747, 304] on div "© Mapbox © OpenStreetMap Improve this map" at bounding box center [648, 344] width 1297 height 599
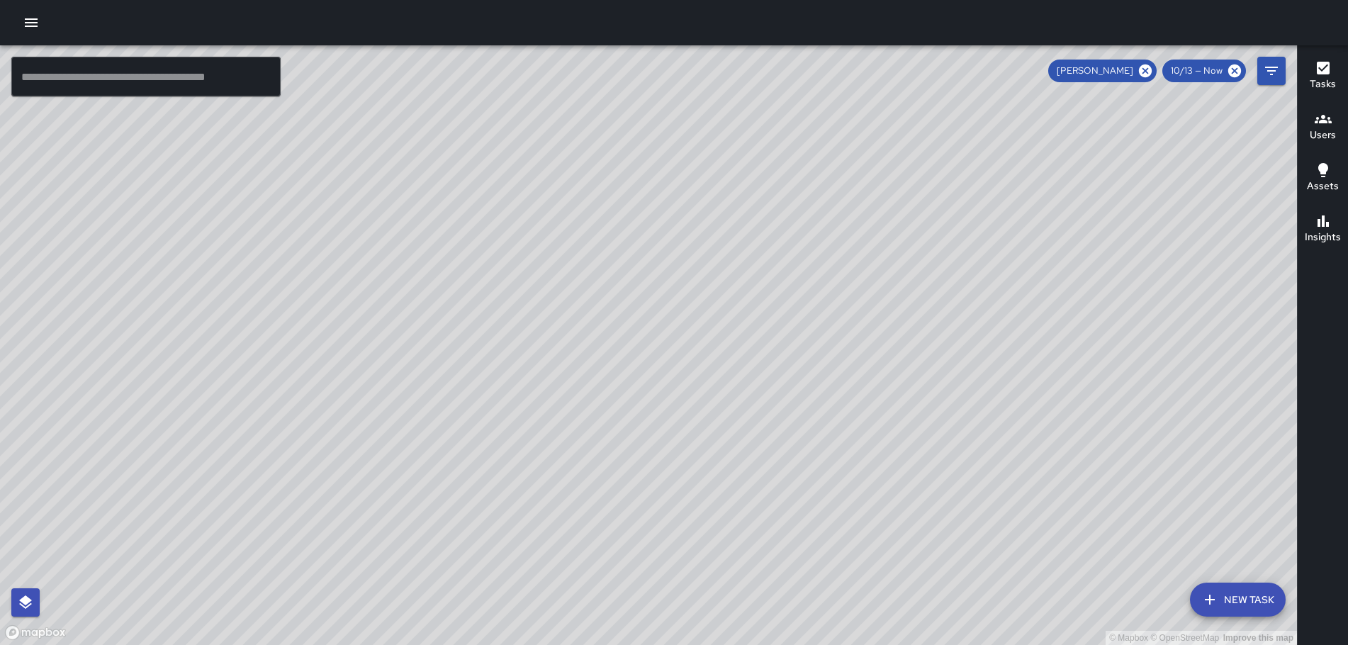
drag, startPoint x: 457, startPoint y: 398, endPoint x: 644, endPoint y: 347, distance: 193.9
click at [638, 350] on div "© Mapbox © OpenStreetMap Improve this map" at bounding box center [648, 344] width 1297 height 599
click at [1150, 77] on icon at bounding box center [1145, 71] width 16 height 16
click at [30, 21] on icon "button" at bounding box center [31, 22] width 17 height 17
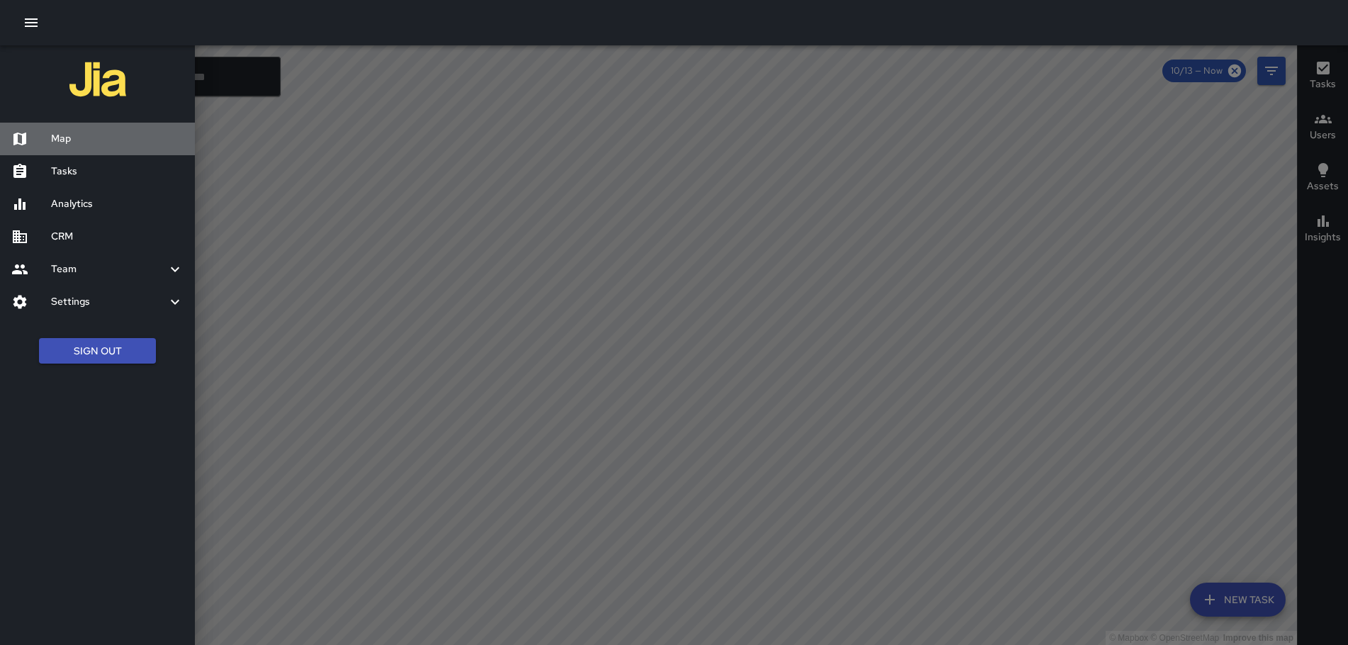
click at [88, 143] on h6 "Map" at bounding box center [117, 139] width 132 height 16
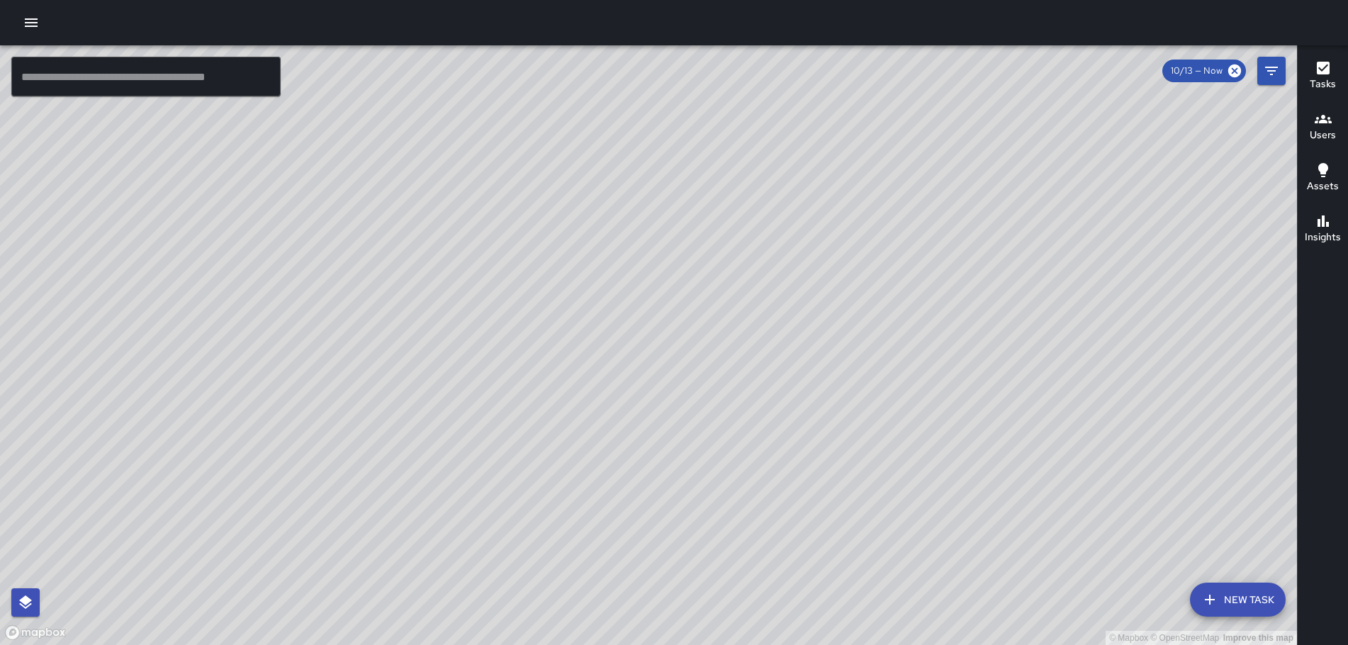
drag, startPoint x: 1115, startPoint y: 406, endPoint x: 923, endPoint y: 291, distance: 223.7
click at [932, 298] on div "© Mapbox © OpenStreetMap Improve this map" at bounding box center [648, 344] width 1297 height 599
drag, startPoint x: 1043, startPoint y: 485, endPoint x: 922, endPoint y: 315, distance: 208.4
click at [922, 314] on div "© Mapbox © OpenStreetMap Improve this map" at bounding box center [648, 344] width 1297 height 599
